Goal: Use online tool/utility: Utilize a website feature to perform a specific function

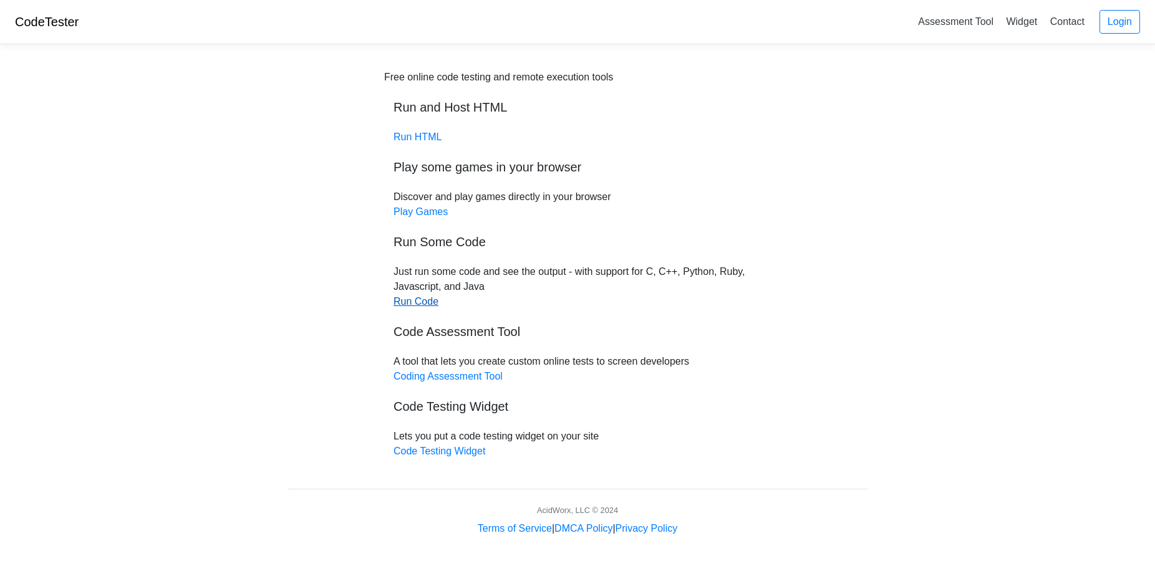
click at [417, 304] on link "Run Code" at bounding box center [415, 301] width 45 height 11
click at [421, 302] on link "Run Code" at bounding box center [415, 301] width 45 height 11
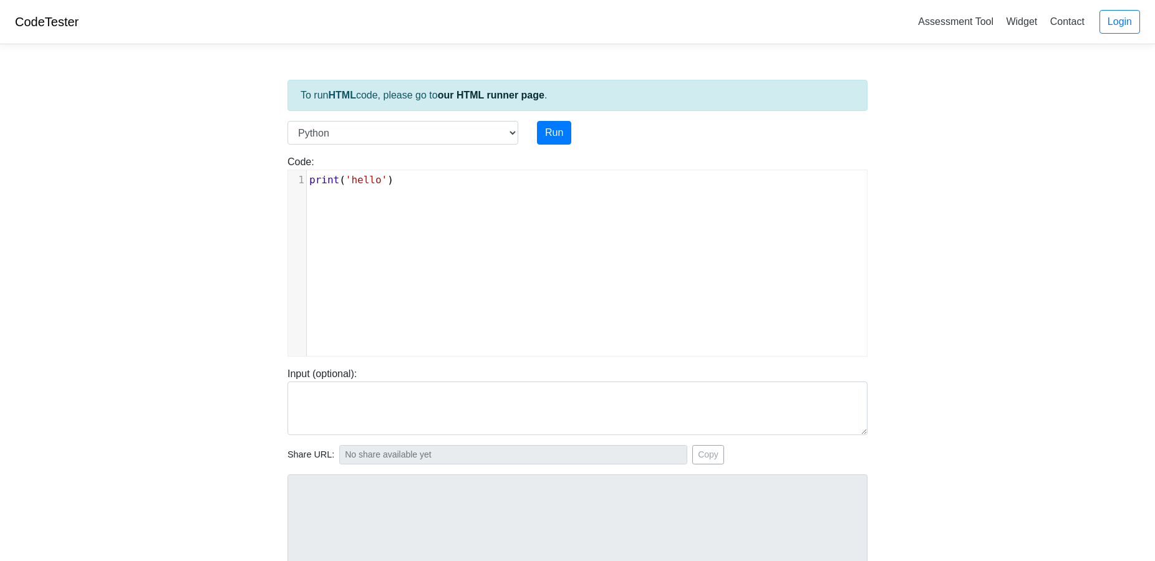
click at [388, 209] on div "xxxxxxxxxx 1 print ( 'hello' )" at bounding box center [586, 272] width 597 height 205
click at [445, 137] on select "C C++ Go Java Javascript Python Ruby" at bounding box center [402, 133] width 231 height 24
click at [287, 121] on select "C C++ Go Java Javascript Python Ruby" at bounding box center [402, 133] width 231 height 24
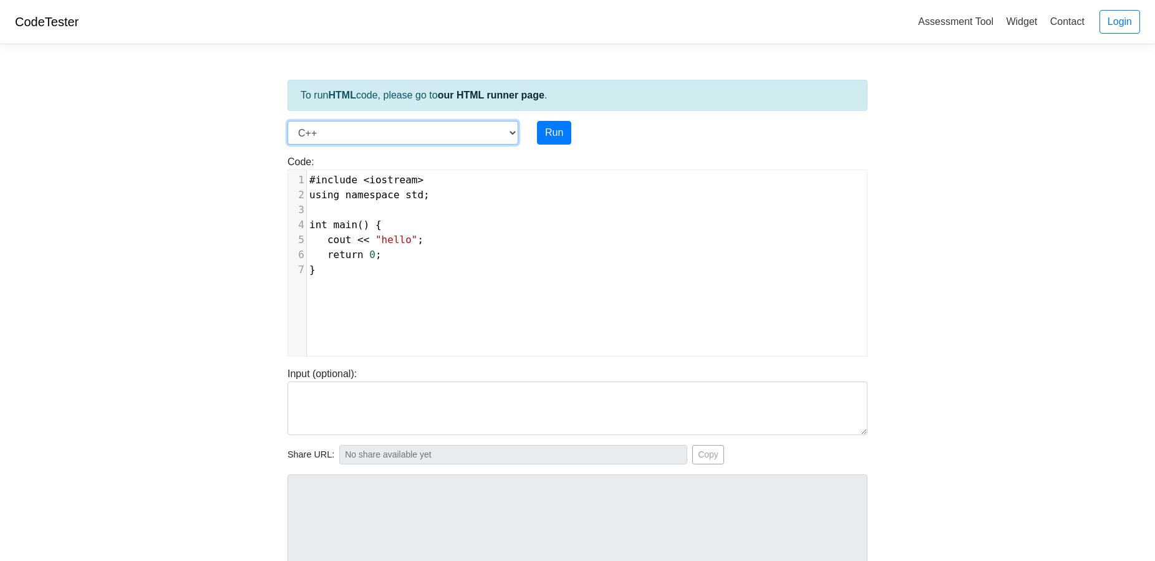
click at [410, 140] on select "C C++ Go Java Javascript Python Ruby" at bounding box center [402, 133] width 231 height 24
select select "c"
click at [287, 121] on select "C C++ Go Java Javascript Python Ruby" at bounding box center [402, 133] width 231 height 24
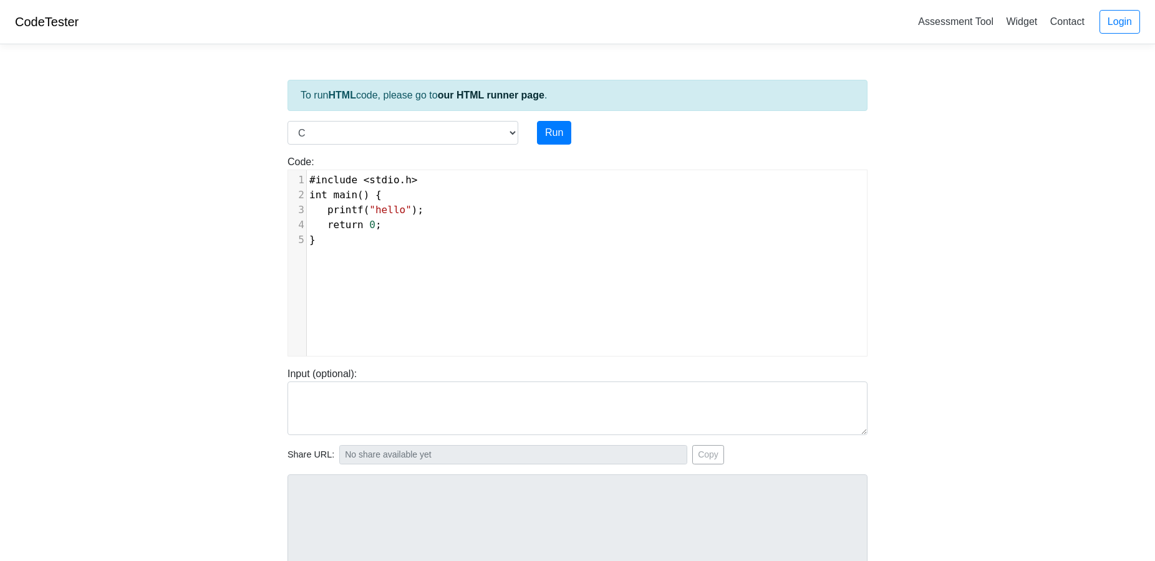
click at [414, 266] on div "xxxxxxxxxx 1 #include < stdio . h > 2 int main () { 3 printf ( "hello" ); 4 ret…" at bounding box center [586, 272] width 597 height 205
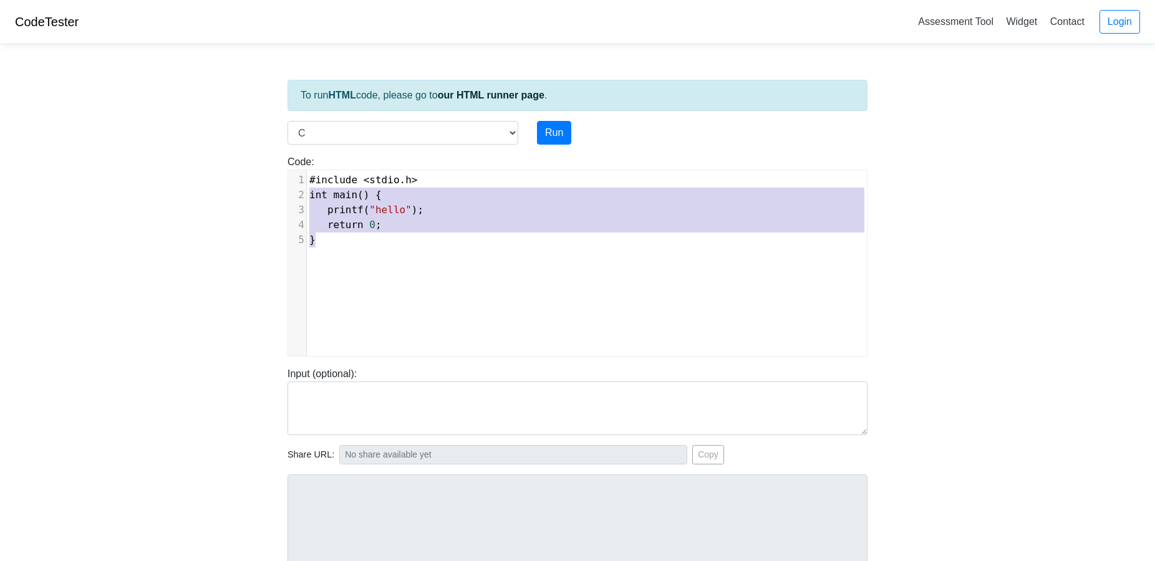
type textarea "#include <stdio.h> int main() { printf("hello"); return 0; }"
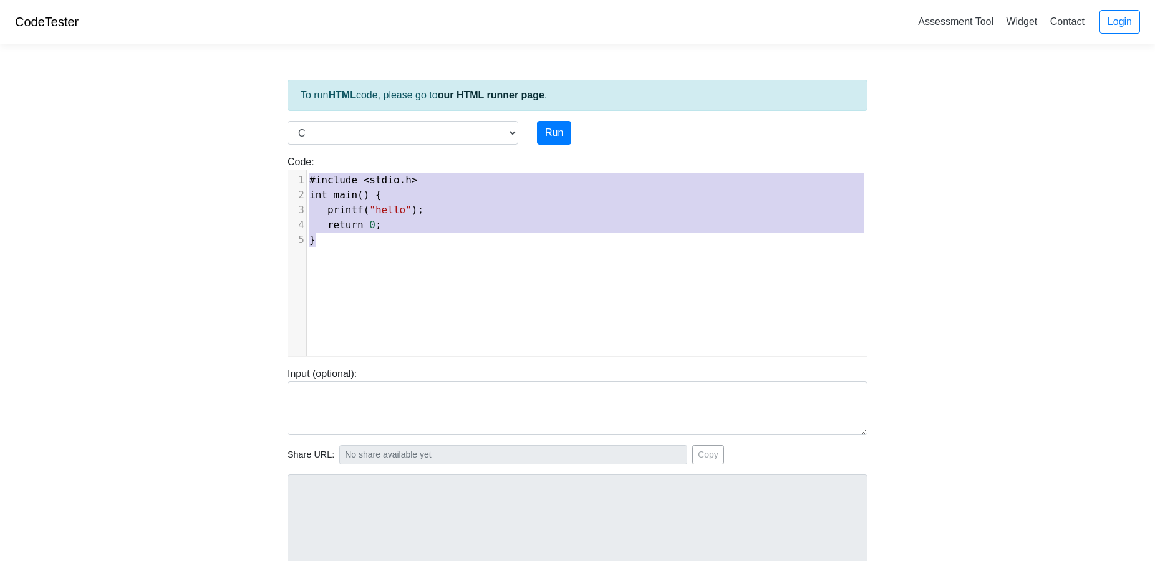
drag, startPoint x: 433, startPoint y: 251, endPoint x: 274, endPoint y: 152, distance: 186.5
click at [274, 152] on body "CodeTester Assessment Tool Widget Contact Login To run HTML code, please go to …" at bounding box center [577, 332] width 1155 height 665
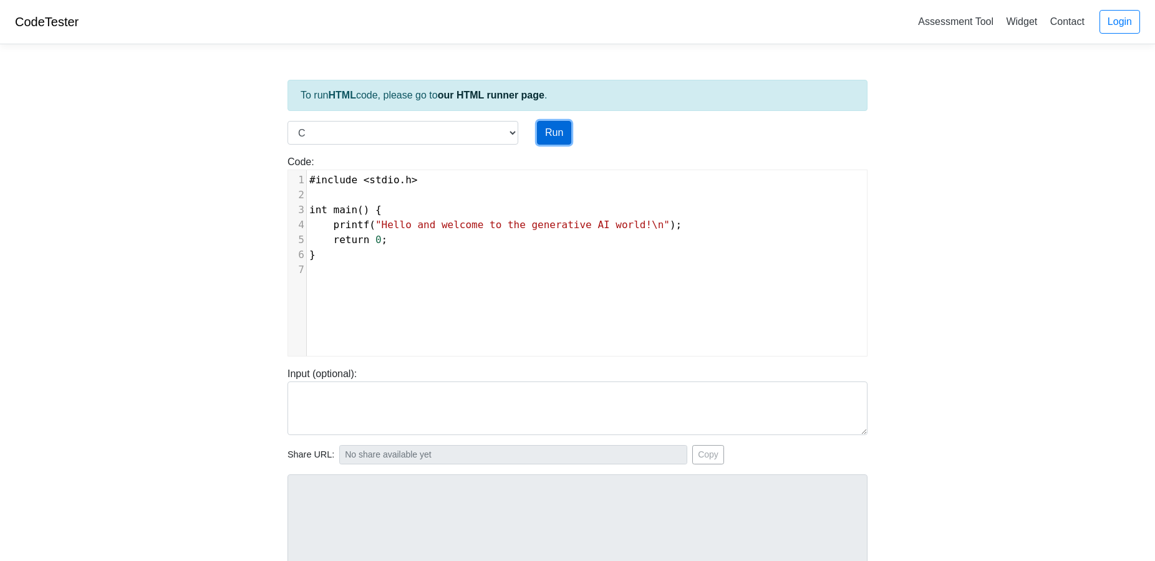
click at [551, 127] on button "Run" at bounding box center [554, 133] width 34 height 24
click at [556, 132] on button "Run" at bounding box center [554, 133] width 34 height 24
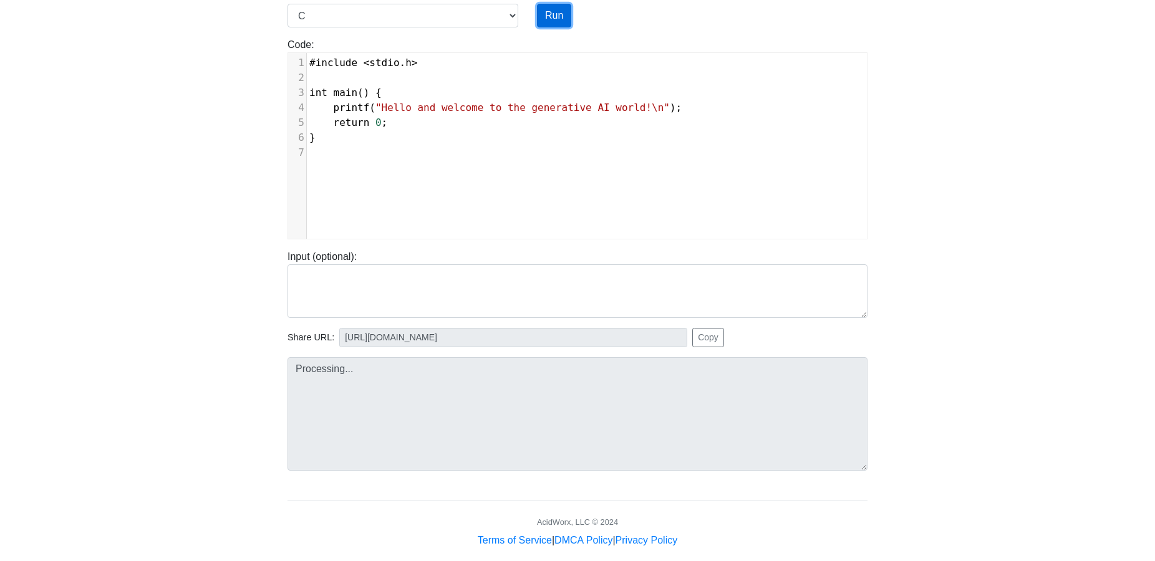
scroll to position [134, 0]
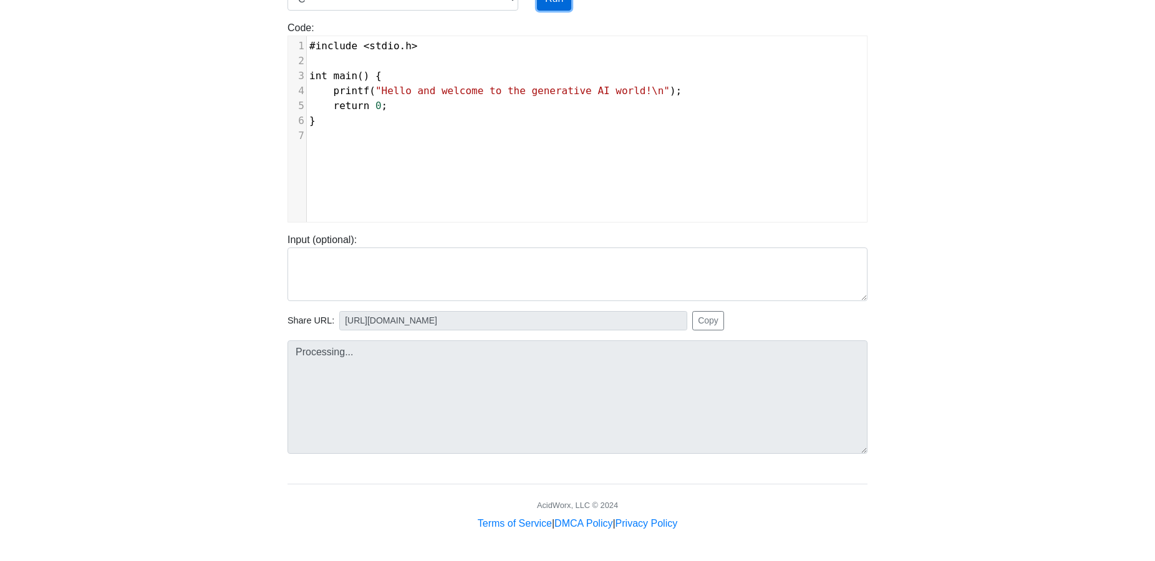
type input "https://codetester.io/runner?s=10zQ9Zp6zy"
type textarea "Stdout: Hello and welcome to the generative AI world!"
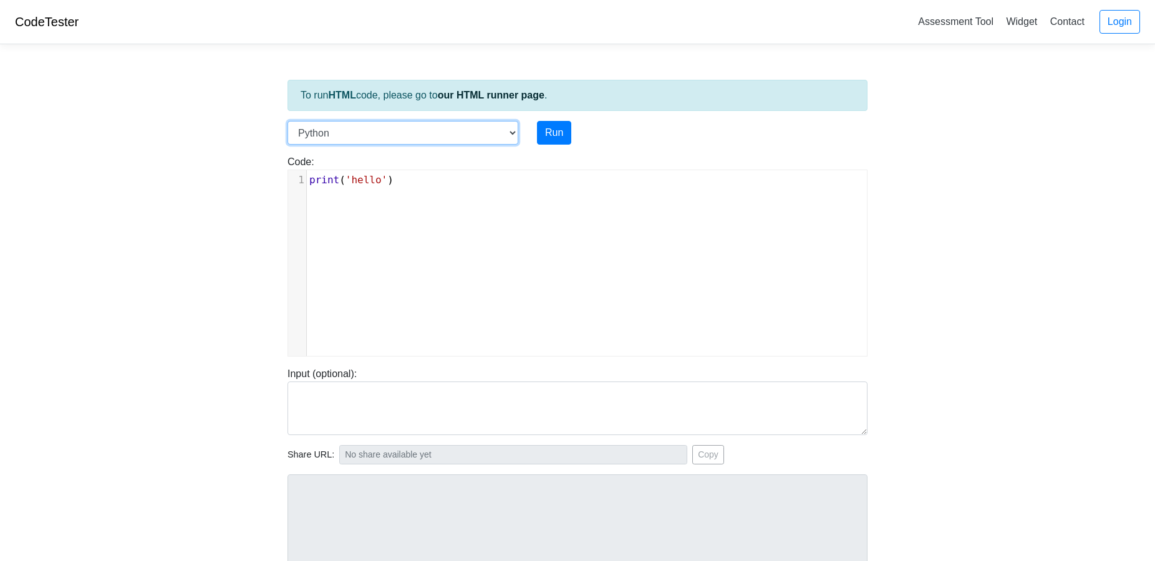
click at [377, 130] on select "C C++ Go Java Javascript Python Ruby" at bounding box center [402, 133] width 231 height 24
select select "javascript"
click at [287, 121] on select "C C++ Go Java Javascript Python Ruby" at bounding box center [402, 133] width 231 height 24
click at [409, 180] on span ""hello"" at bounding box center [403, 180] width 42 height 12
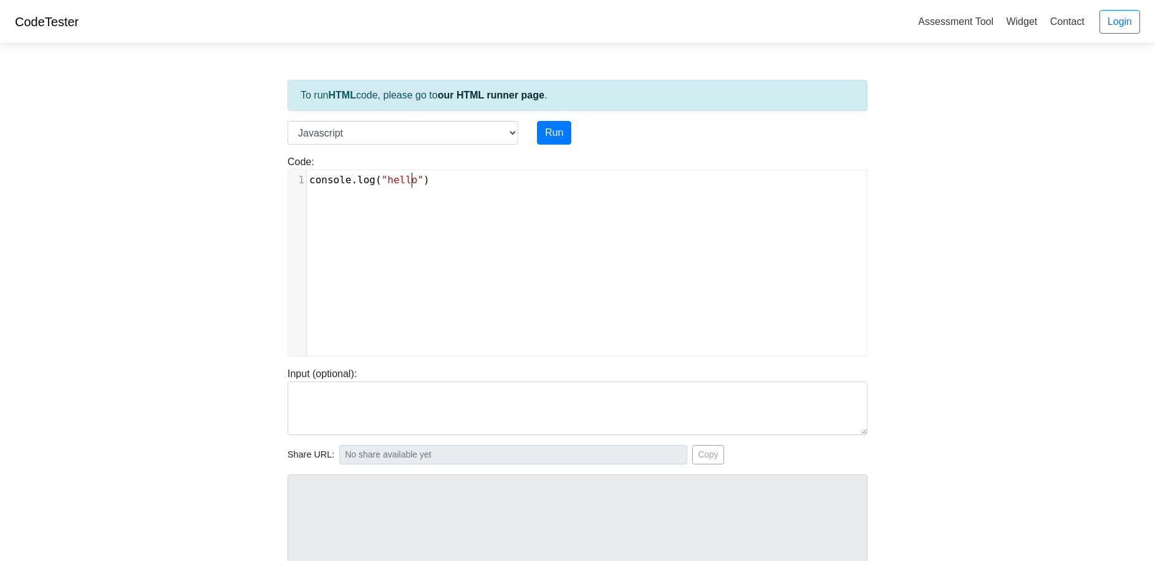
type textarea "console.log("hello")"
drag, startPoint x: 451, startPoint y: 181, endPoint x: 228, endPoint y: 161, distance: 223.5
click at [228, 161] on body "CodeTester Assessment Tool Widget Contact Login To run HTML code, please go to …" at bounding box center [577, 332] width 1155 height 665
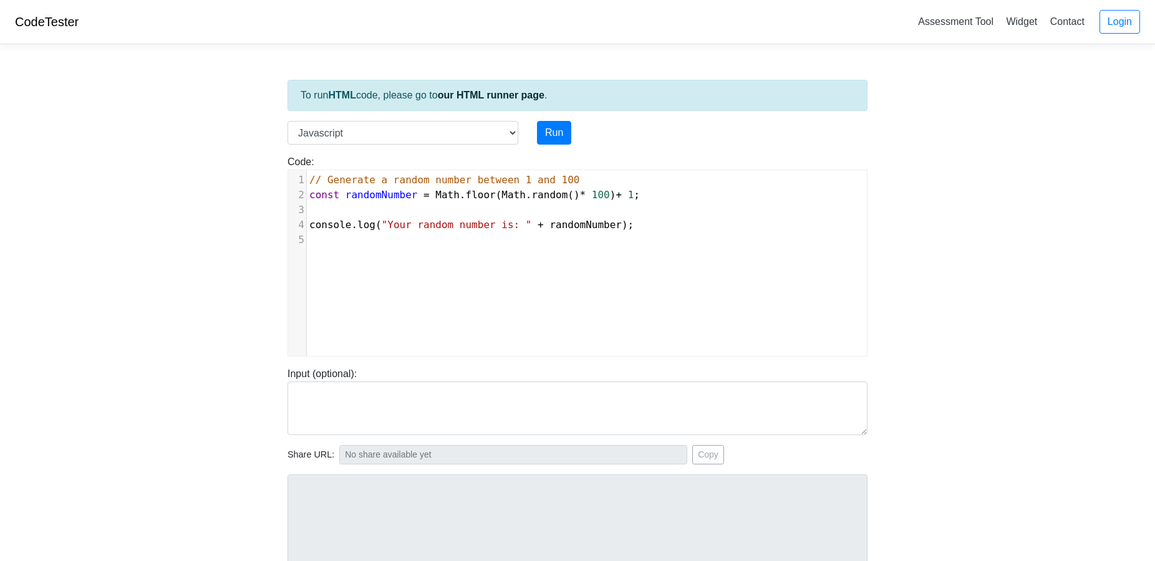
scroll to position [128, 0]
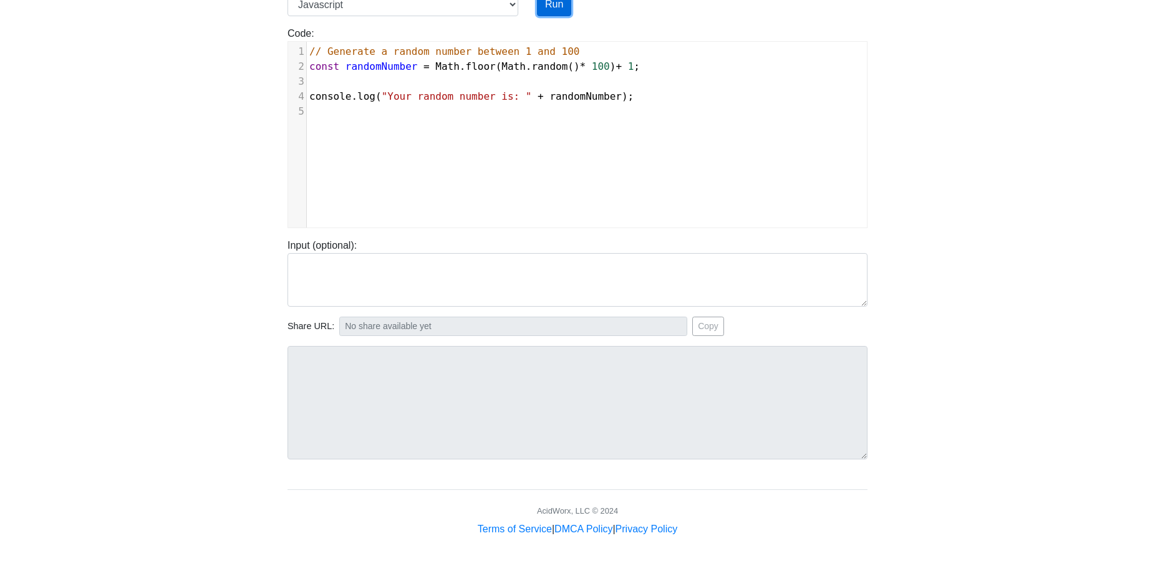
click at [553, 12] on button "Run" at bounding box center [554, 5] width 34 height 24
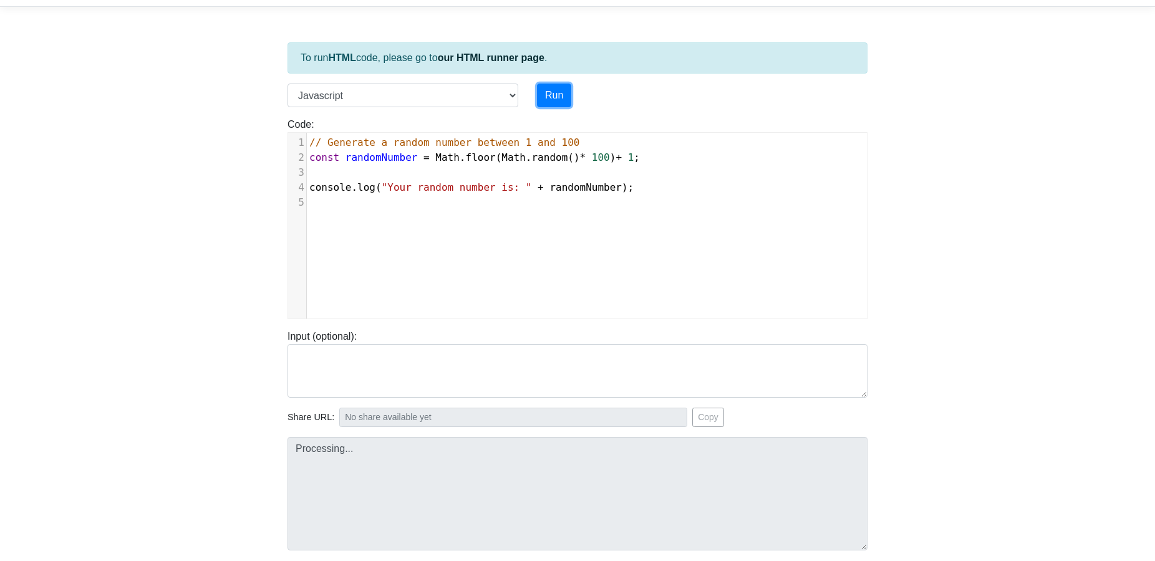
type input "https://codetester.io/runner?s=yGzRy5ZEXJ"
type textarea "Stdout: Your random number is: 13"
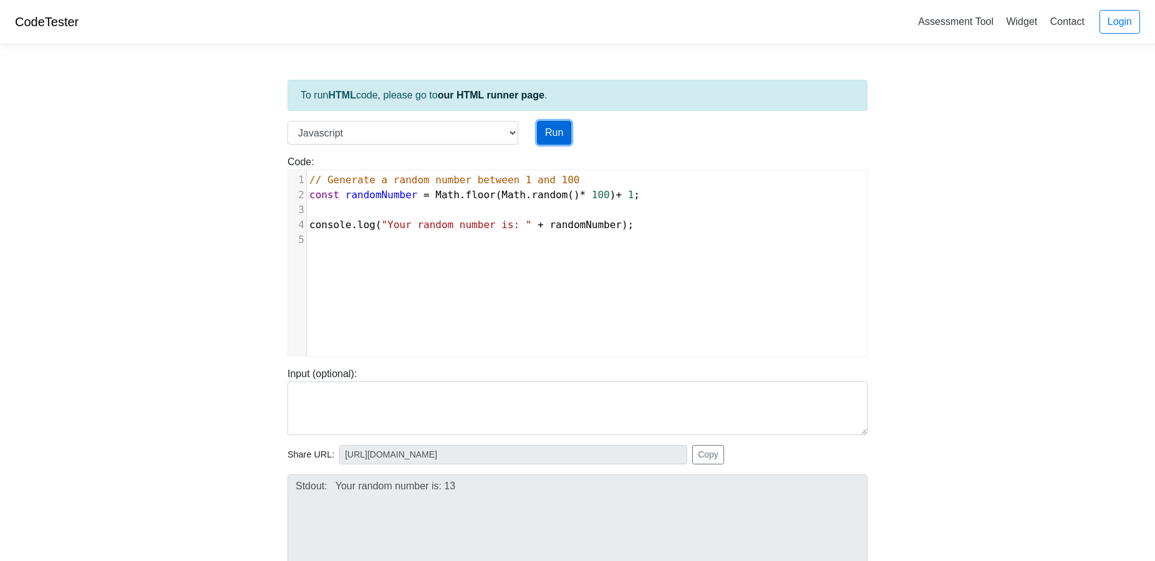
click at [559, 137] on button "Run" at bounding box center [554, 133] width 34 height 24
type input "https://codetester.io/runner?s=oqXxLO8QXJ"
type textarea "Stdout: Your random number is: 65"
